Goal: Information Seeking & Learning: Learn about a topic

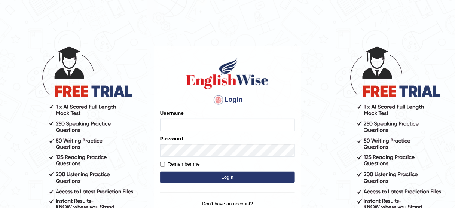
type input "JovicRecomendable"
click at [254, 177] on button "Login" at bounding box center [227, 177] width 135 height 11
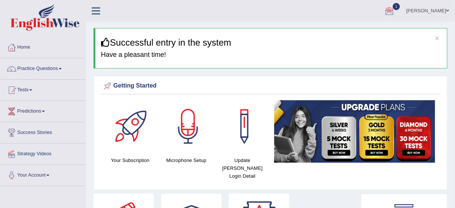
click at [395, 12] on div at bounding box center [389, 11] width 11 height 11
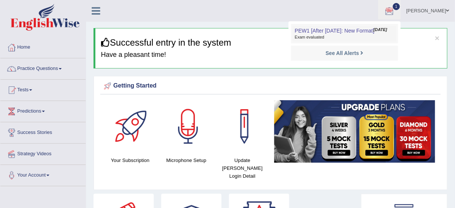
click at [374, 31] on span "PEW1 [After 7 Aug: New Format]" at bounding box center [335, 31] width 80 height 6
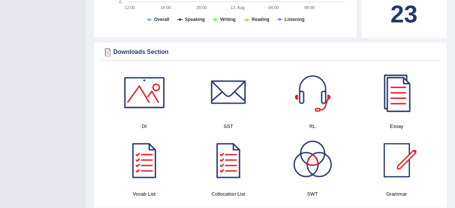
scroll to position [345, 0]
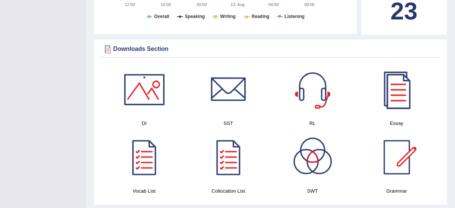
click at [317, 154] on div at bounding box center [312, 157] width 52 height 52
click at [402, 152] on div at bounding box center [396, 157] width 52 height 52
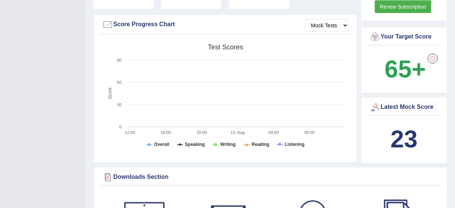
scroll to position [141, 0]
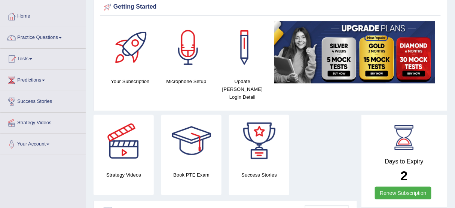
scroll to position [0, 0]
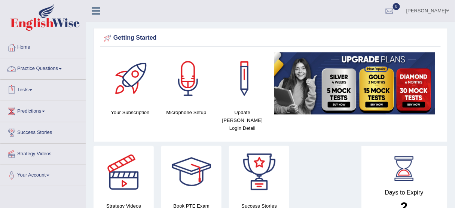
click at [62, 66] on link "Practice Questions" at bounding box center [42, 67] width 85 height 19
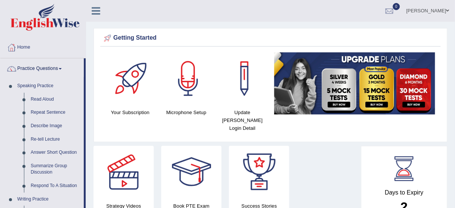
drag, startPoint x: 85, startPoint y: 83, endPoint x: 86, endPoint y: 122, distance: 38.9
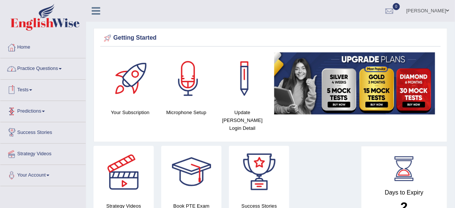
click at [58, 68] on link "Practice Questions" at bounding box center [42, 67] width 85 height 19
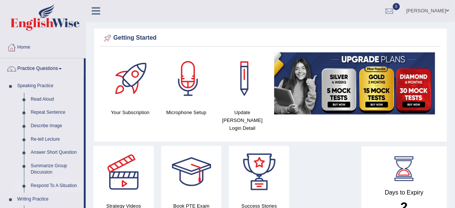
click at [53, 184] on link "Respond To A Situation" at bounding box center [55, 185] width 56 height 13
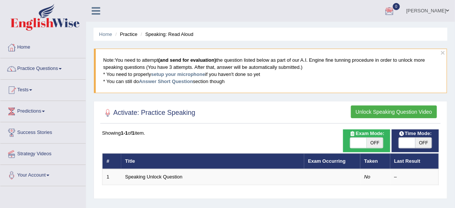
click at [172, 32] on li "Speaking: Read Aloud" at bounding box center [166, 34] width 55 height 7
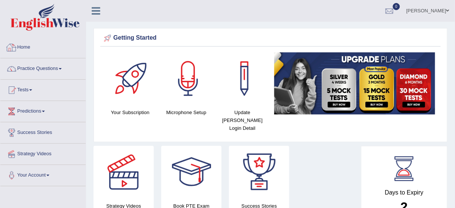
click at [19, 48] on link "Home" at bounding box center [42, 46] width 85 height 19
click at [416, 86] on img at bounding box center [354, 83] width 161 height 62
